Goal: Information Seeking & Learning: Learn about a topic

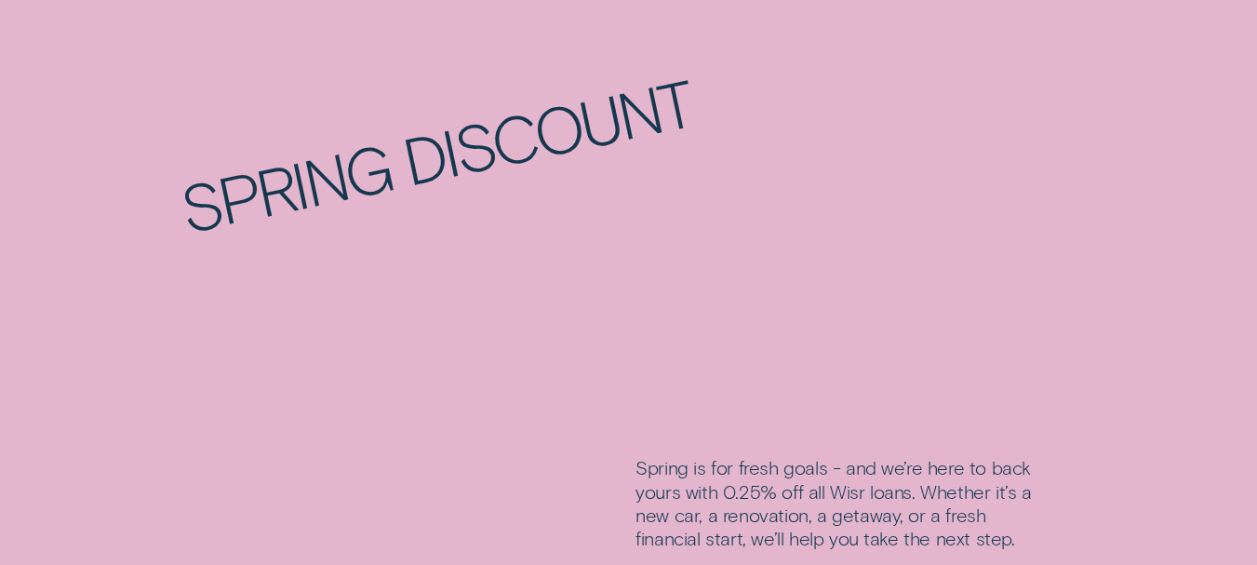
scroll to position [1582, 0]
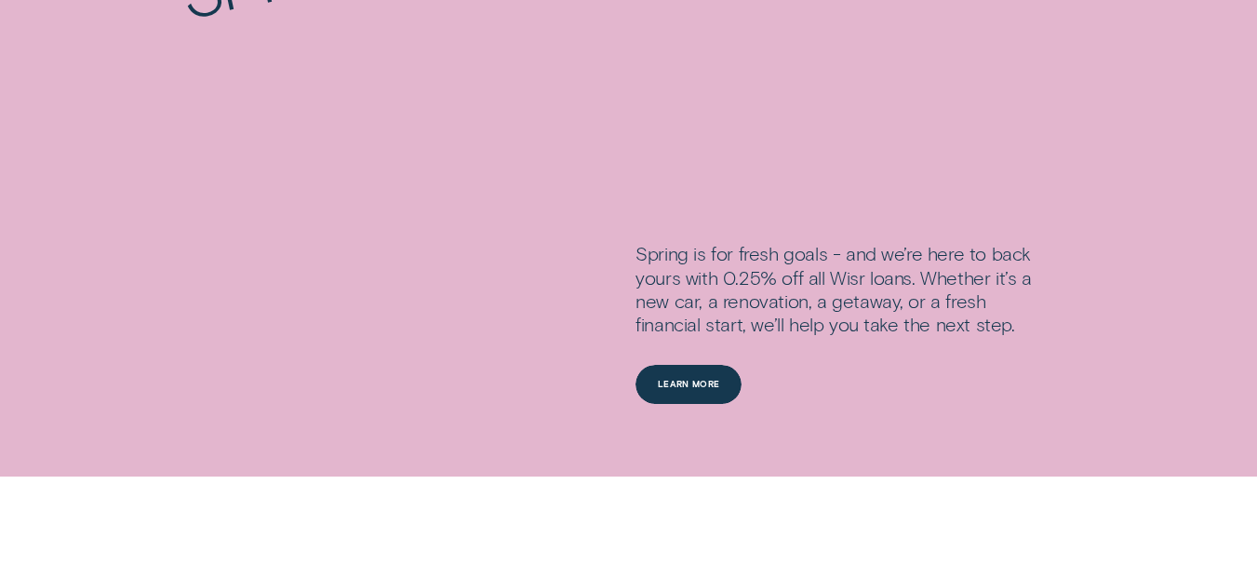
click at [687, 390] on div "Learn more" at bounding box center [689, 386] width 62 height 7
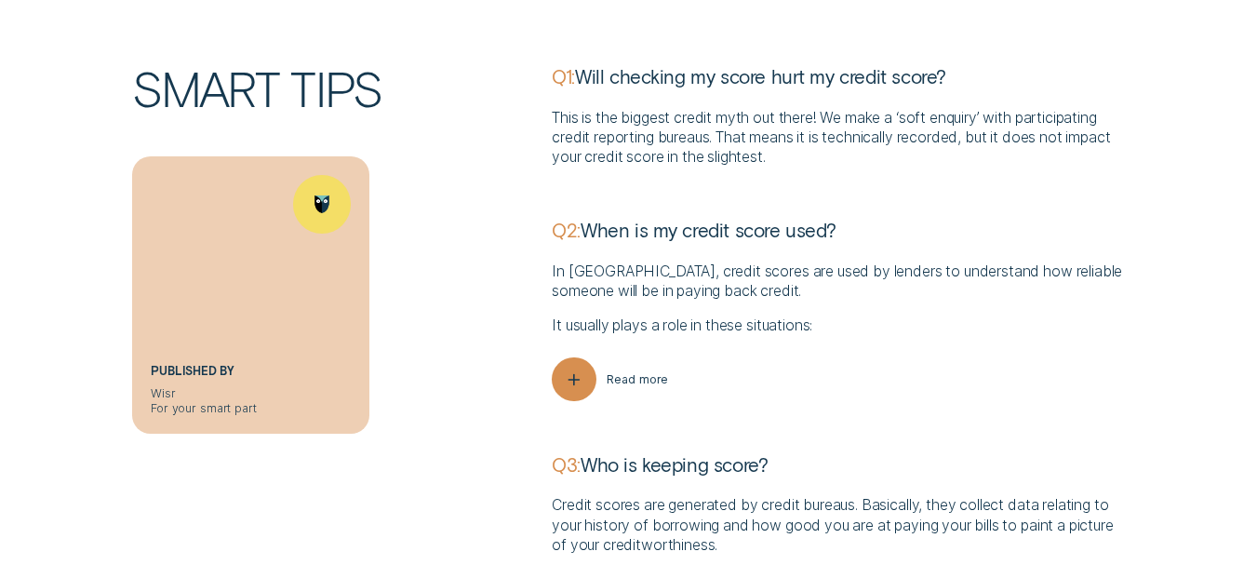
scroll to position [4281, 0]
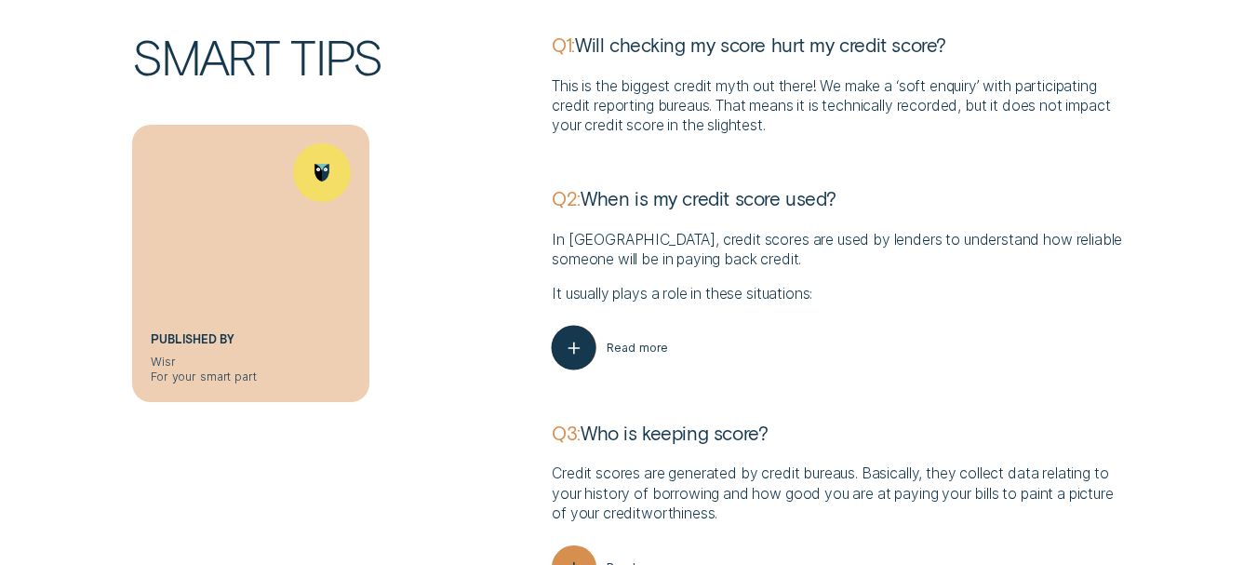
click at [572, 346] on icon "button" at bounding box center [574, 347] width 22 height 29
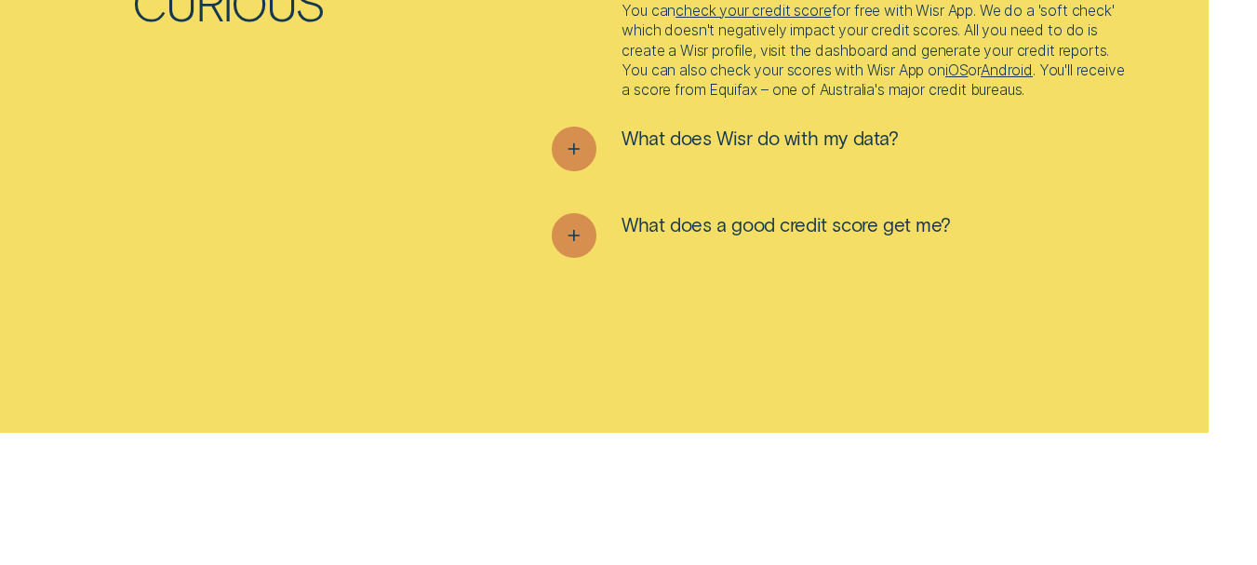
scroll to position [5677, 0]
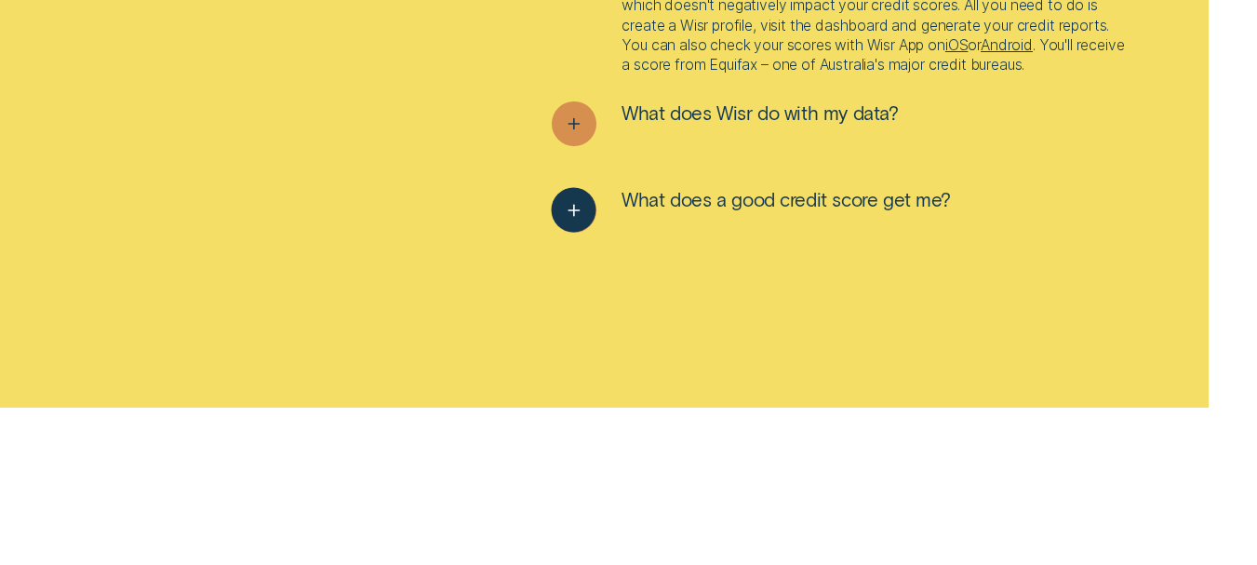
click at [661, 212] on span "What does a good credit score get me?" at bounding box center [786, 200] width 329 height 24
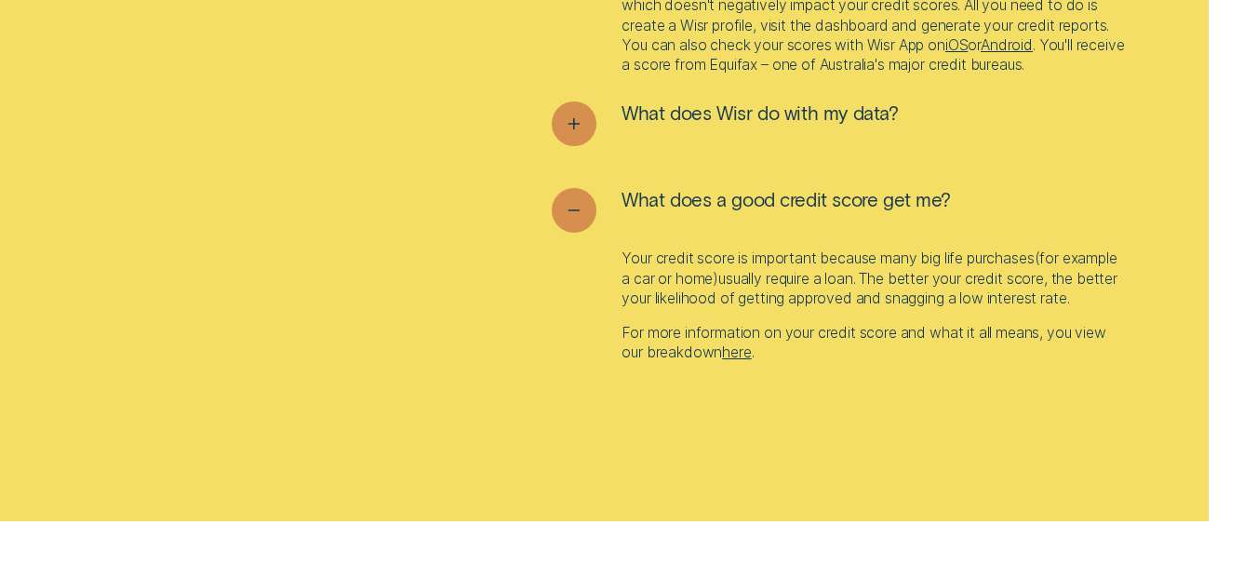
click at [739, 361] on link "here" at bounding box center [736, 352] width 29 height 18
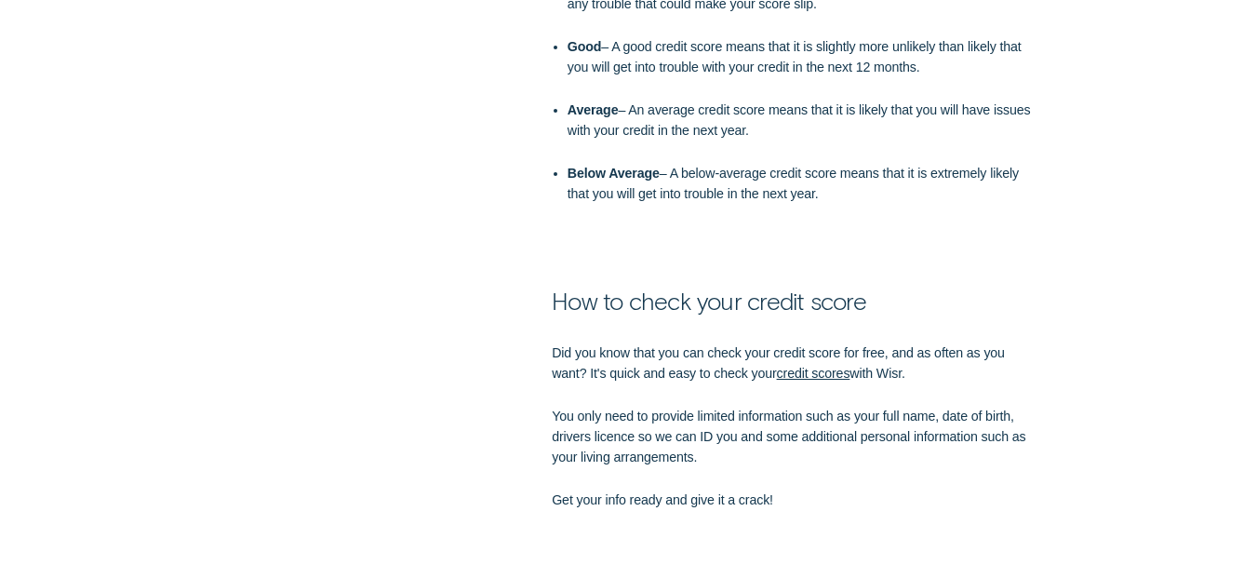
scroll to position [2513, 0]
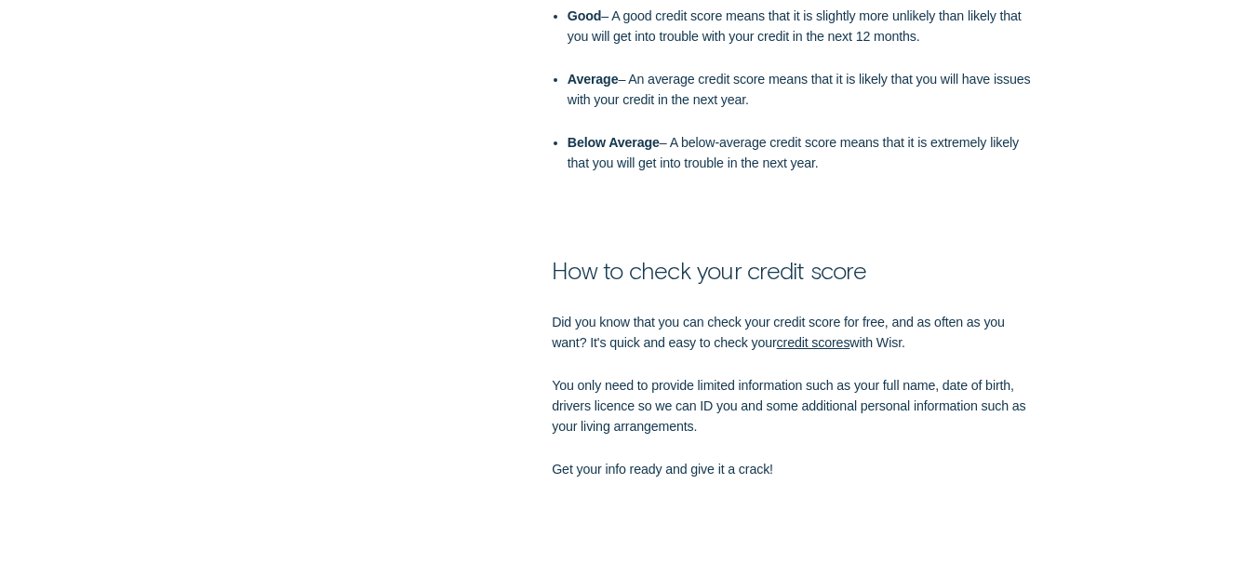
click at [828, 341] on link "credit scores" at bounding box center [814, 342] width 74 height 15
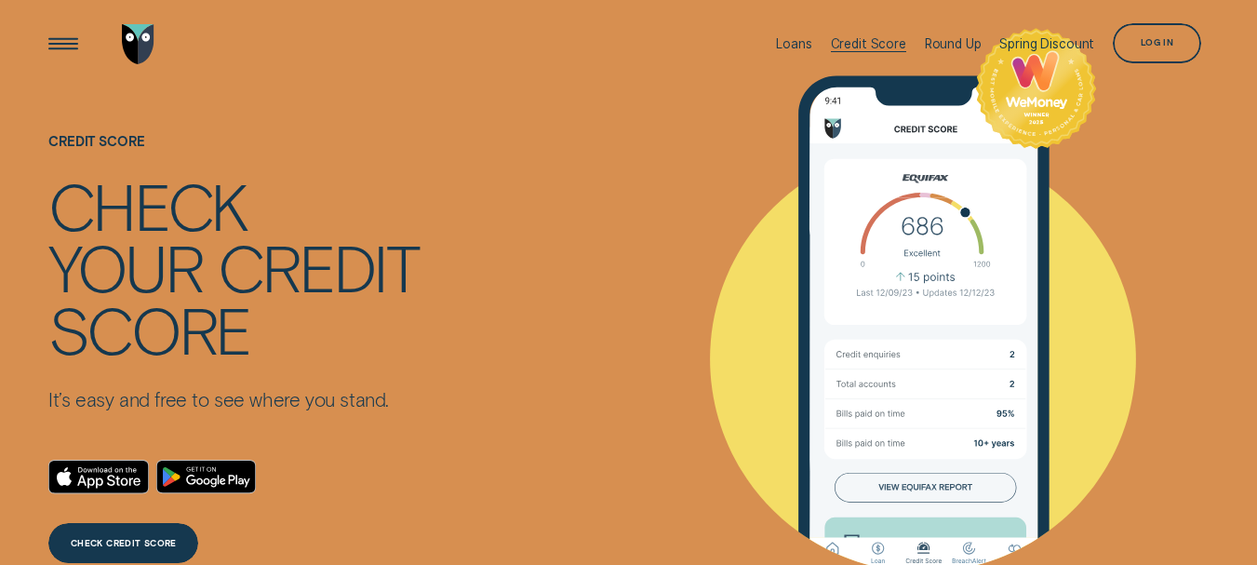
click at [877, 38] on div "Credit Score" at bounding box center [868, 43] width 75 height 15
click at [1153, 40] on div "Log in" at bounding box center [1157, 42] width 33 height 7
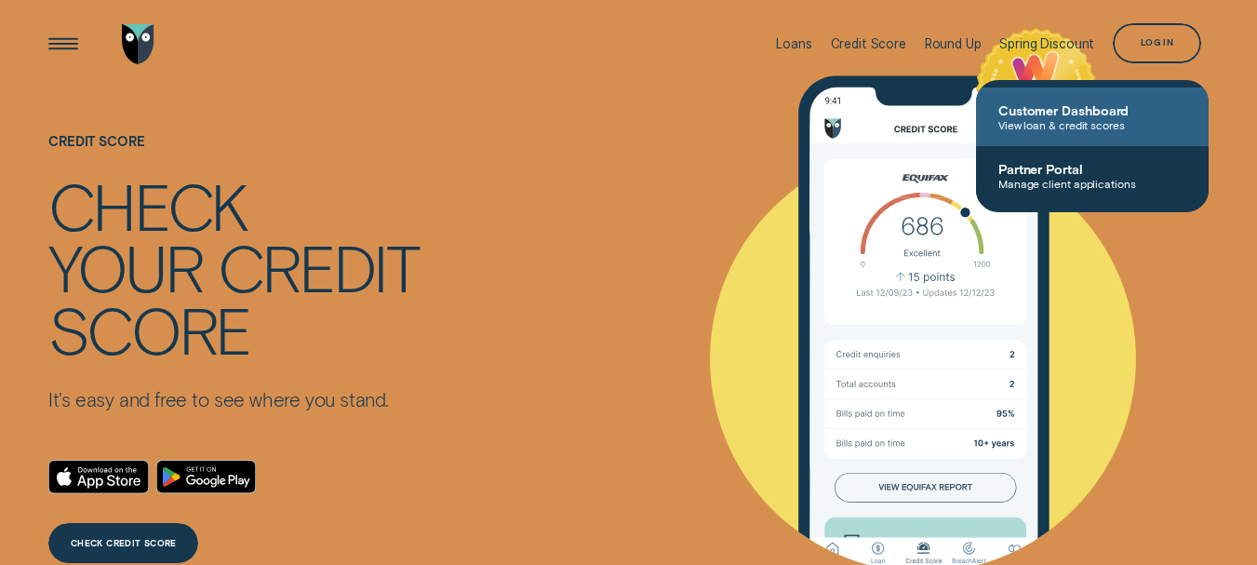
click at [1036, 108] on span "Customer Dashboard" at bounding box center [1093, 110] width 188 height 16
